Goal: Task Accomplishment & Management: Use online tool/utility

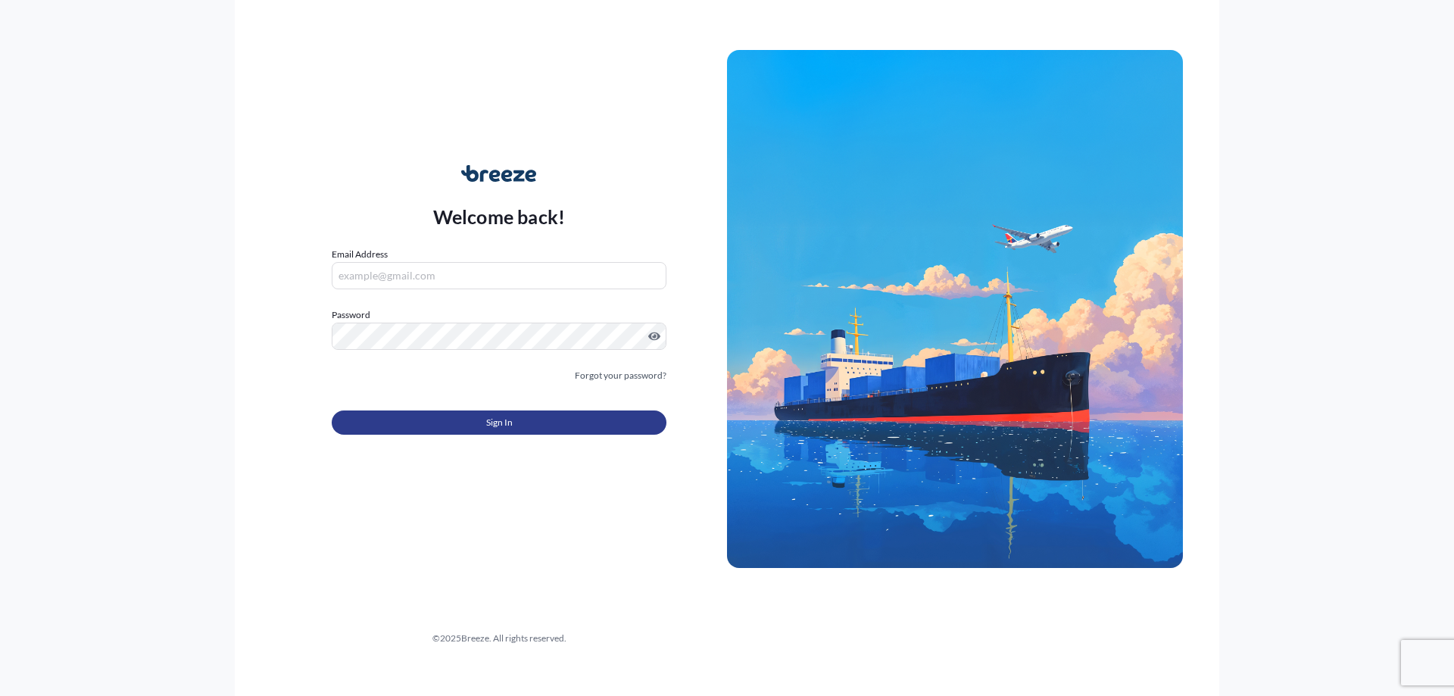
type input "[PERSON_NAME][DOMAIN_NAME][EMAIL_ADDRESS][PERSON_NAME][DOMAIN_NAME]"
click at [432, 423] on button "Sign In" at bounding box center [499, 422] width 335 height 24
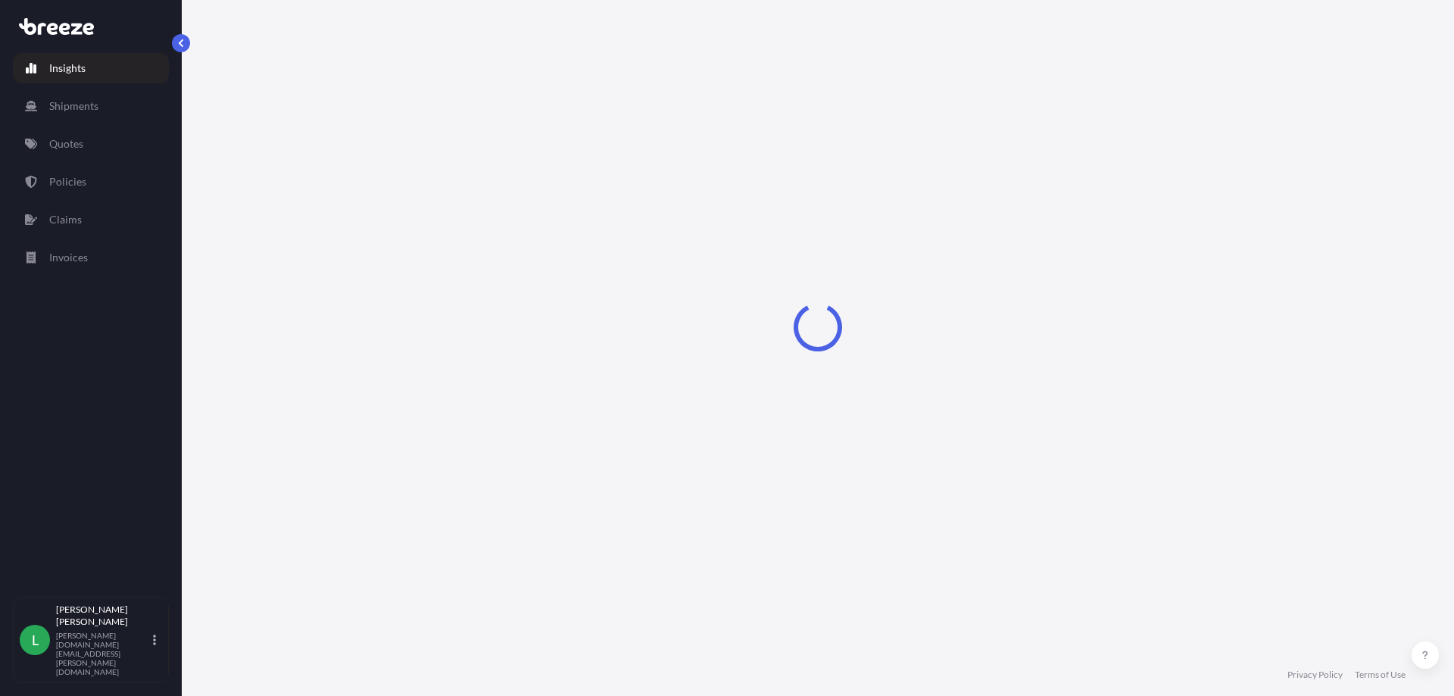
select select "2025"
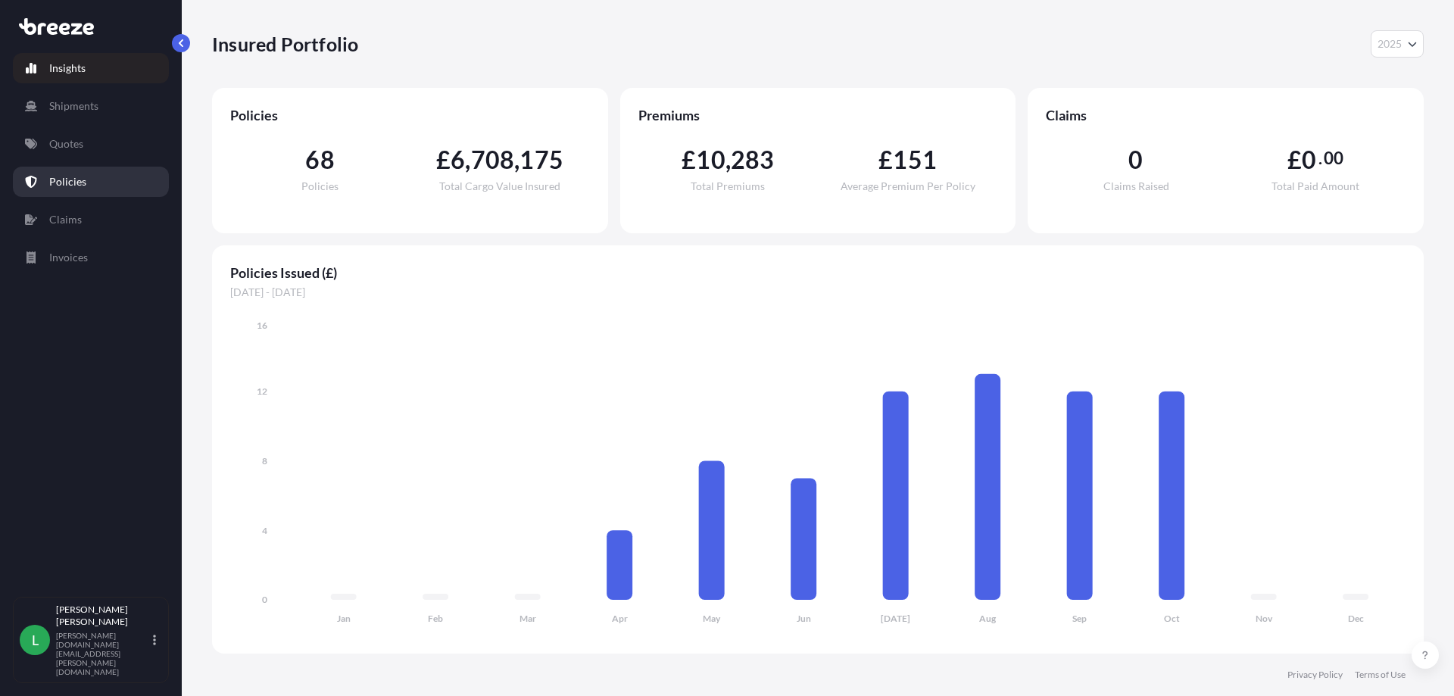
click at [72, 179] on p "Policies" at bounding box center [67, 181] width 37 height 15
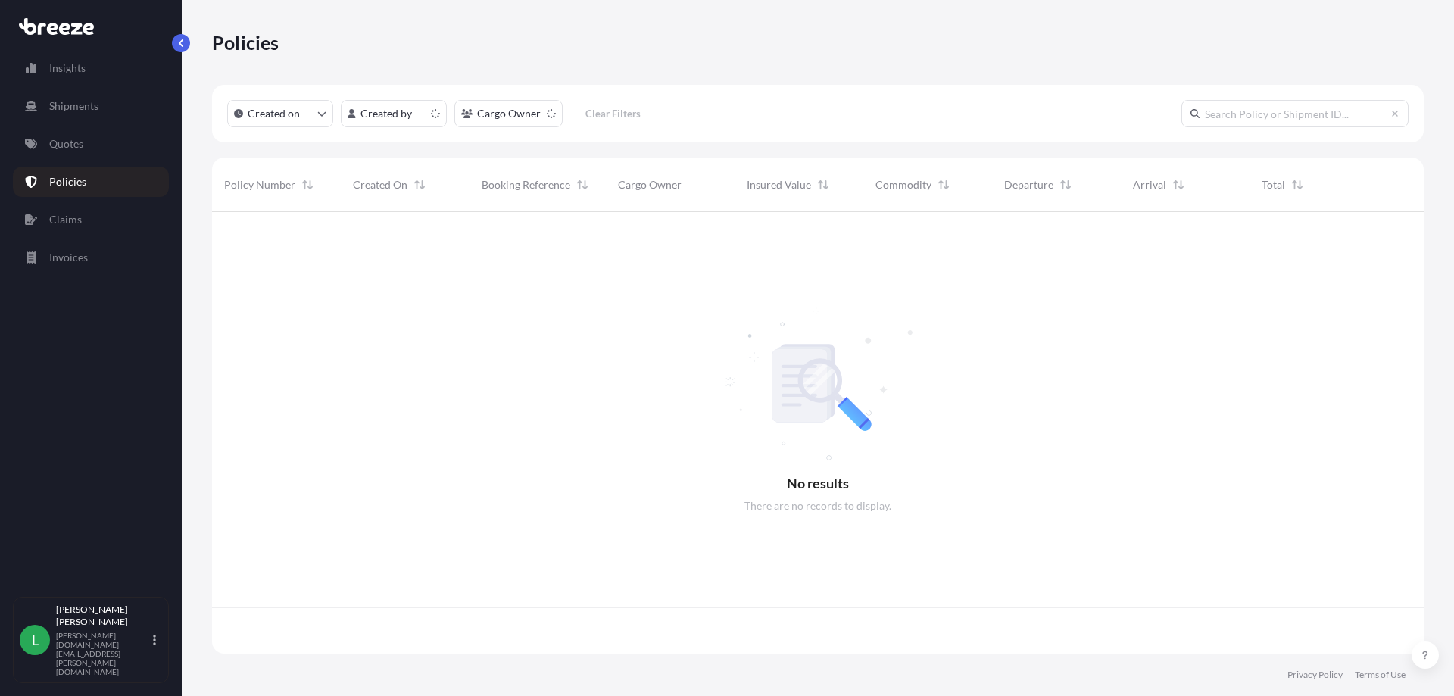
scroll to position [438, 1200]
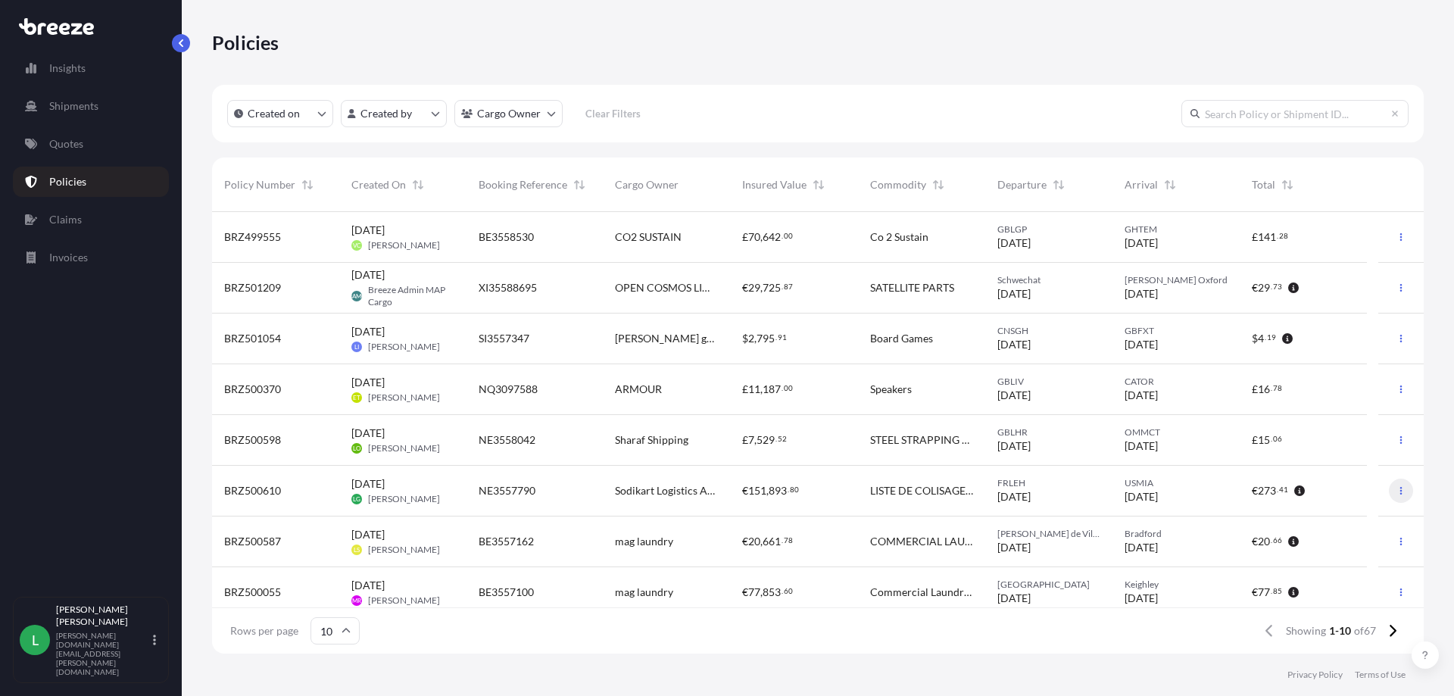
click at [1400, 488] on icon "button" at bounding box center [1401, 491] width 2 height 8
click at [1333, 497] on p "Duplicate quote" at bounding box center [1306, 493] width 76 height 15
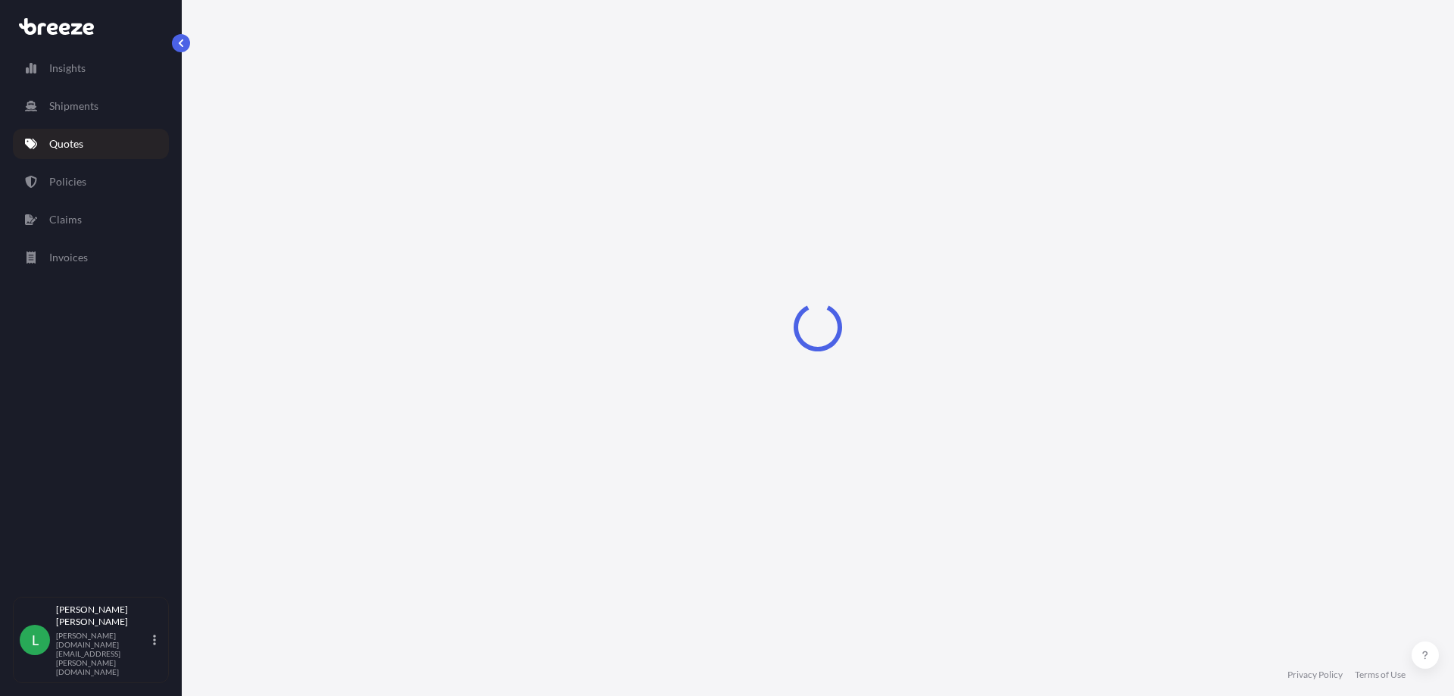
select select "Road"
select select "Sea"
select select "Road"
select select "2"
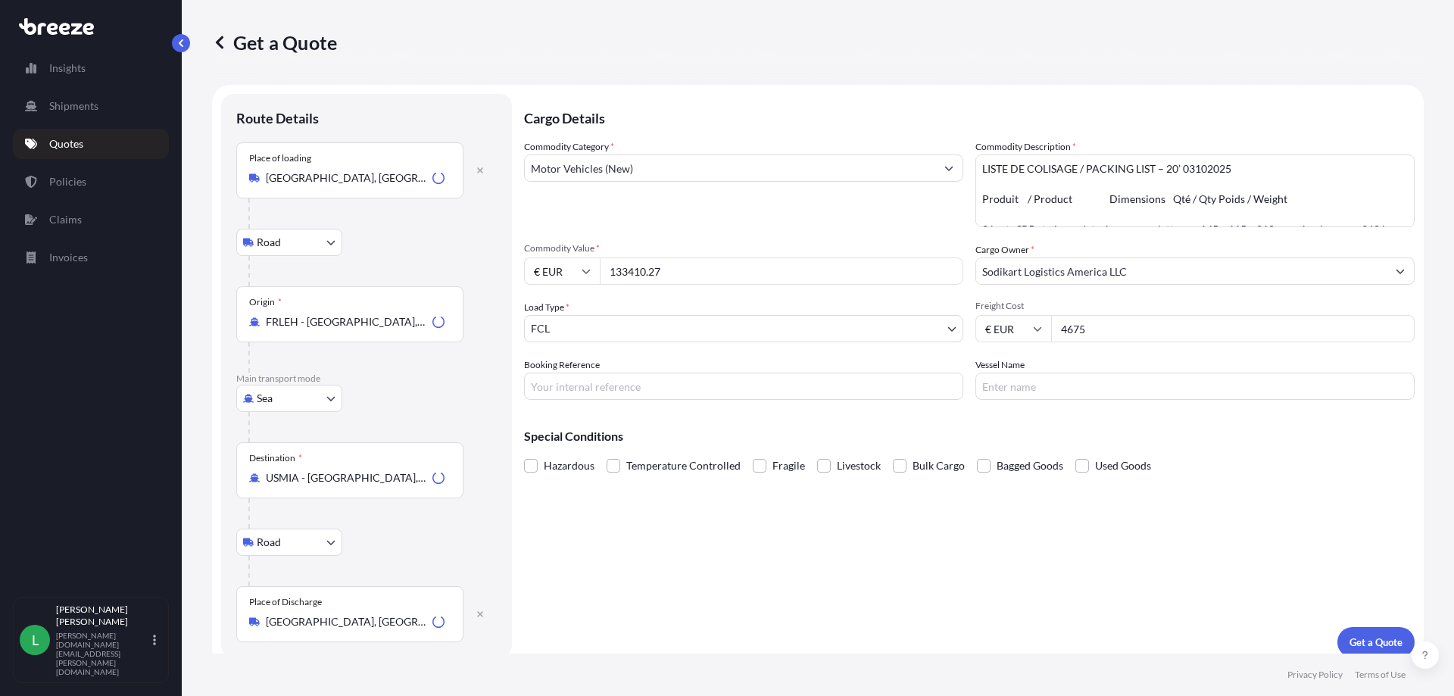
scroll to position [13, 0]
